Goal: Task Accomplishment & Management: Use online tool/utility

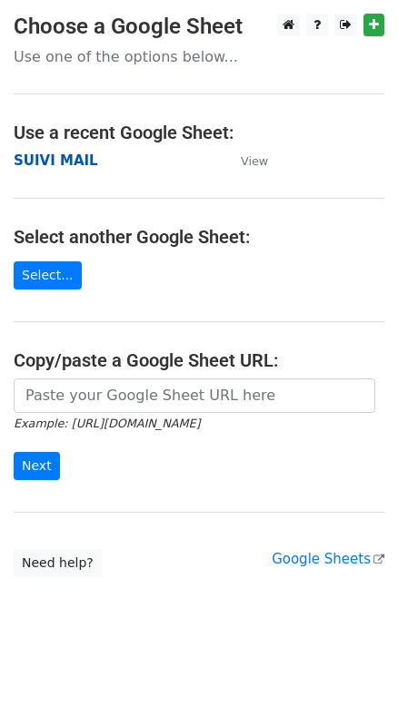
click at [42, 164] on strong "SUIVI MAIL" at bounding box center [56, 161] width 84 height 16
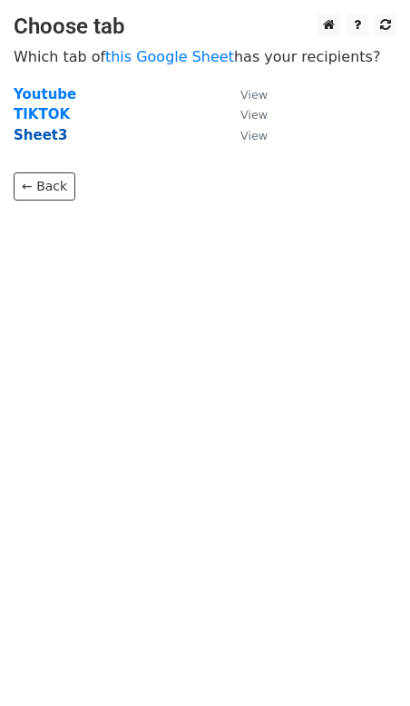
click at [42, 139] on strong "Sheet3" at bounding box center [41, 135] width 54 height 16
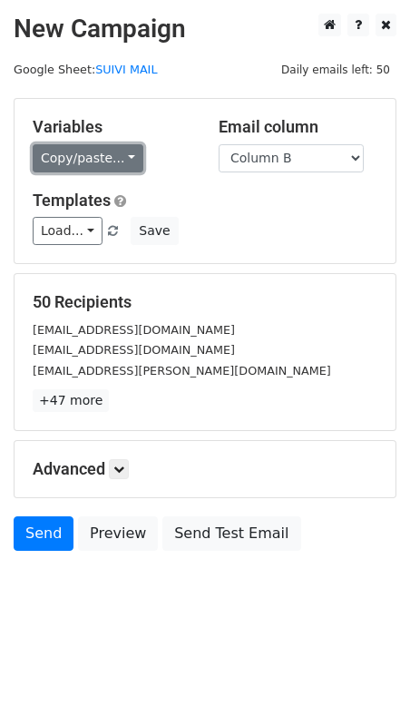
click at [115, 162] on link "Copy/paste..." at bounding box center [88, 158] width 111 height 28
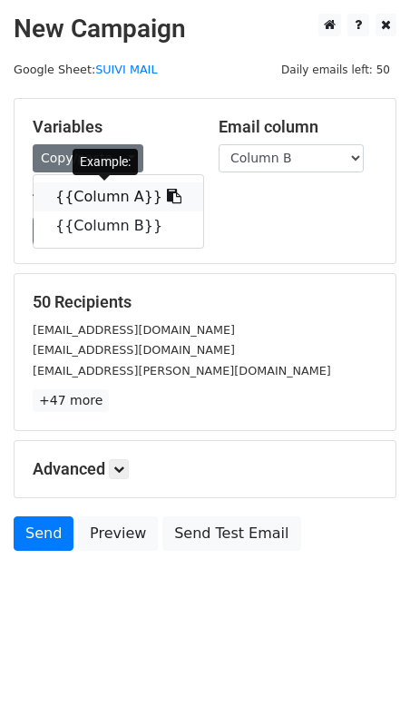
click at [167, 193] on icon at bounding box center [174, 196] width 15 height 15
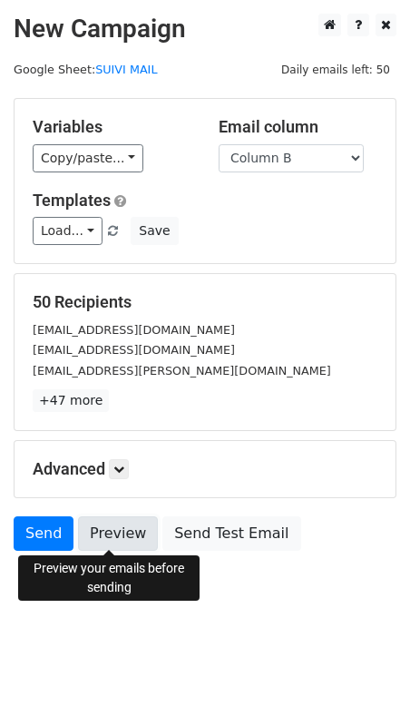
click at [101, 533] on link "Preview" at bounding box center [118, 534] width 80 height 34
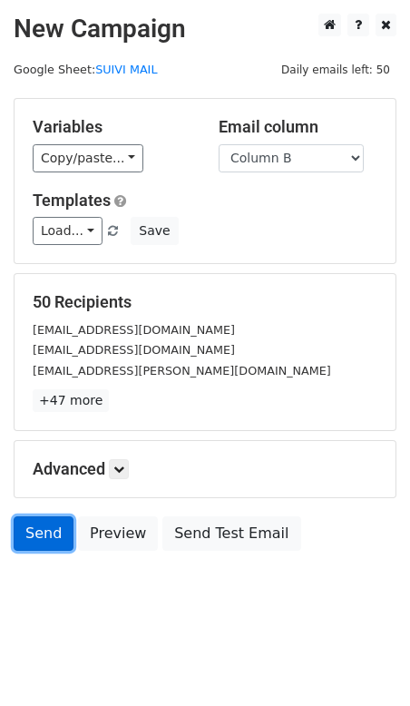
click at [53, 536] on link "Send" at bounding box center [44, 534] width 60 height 34
